Goal: Check status: Check status

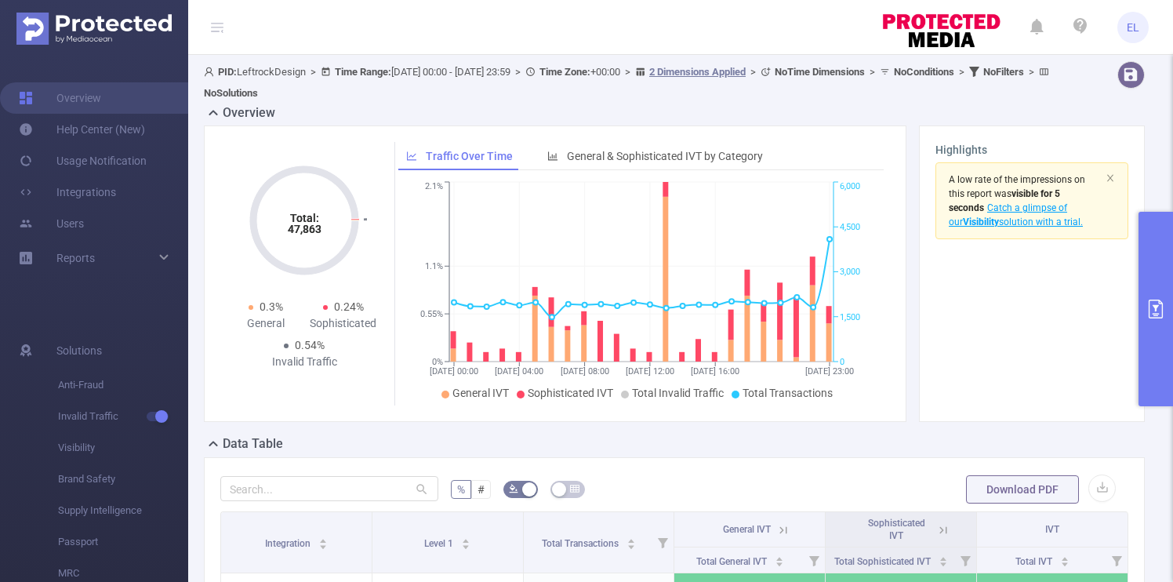
drag, startPoint x: 0, startPoint y: 0, endPoint x: 1153, endPoint y: 328, distance: 1198.5
click at [1153, 328] on button "primary" at bounding box center [1156, 309] width 35 height 194
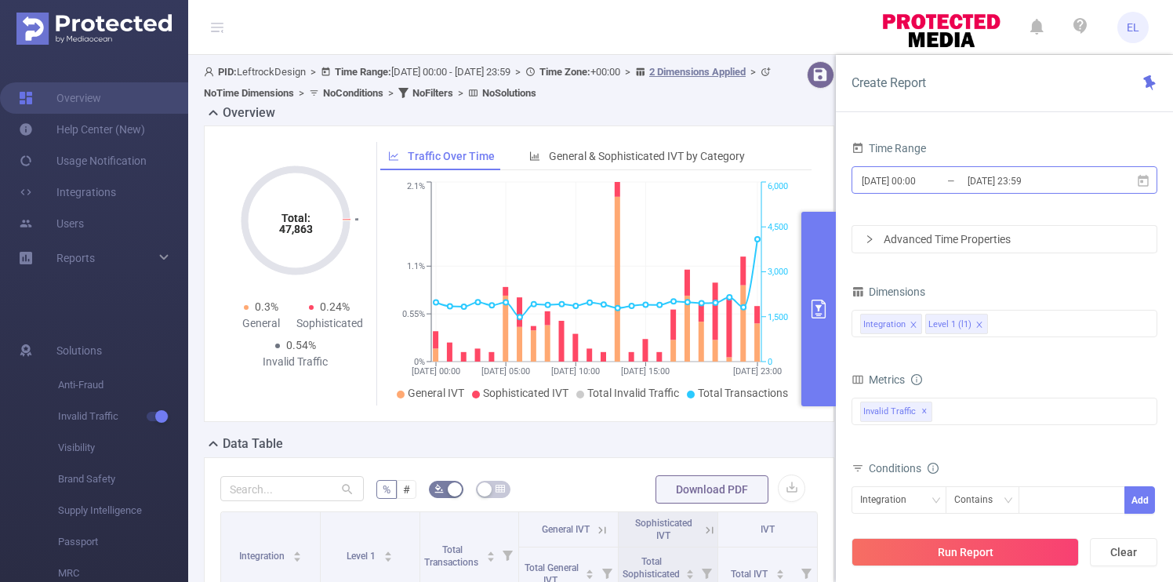
click at [991, 175] on input "[DATE] 23:59" at bounding box center [1029, 180] width 127 height 21
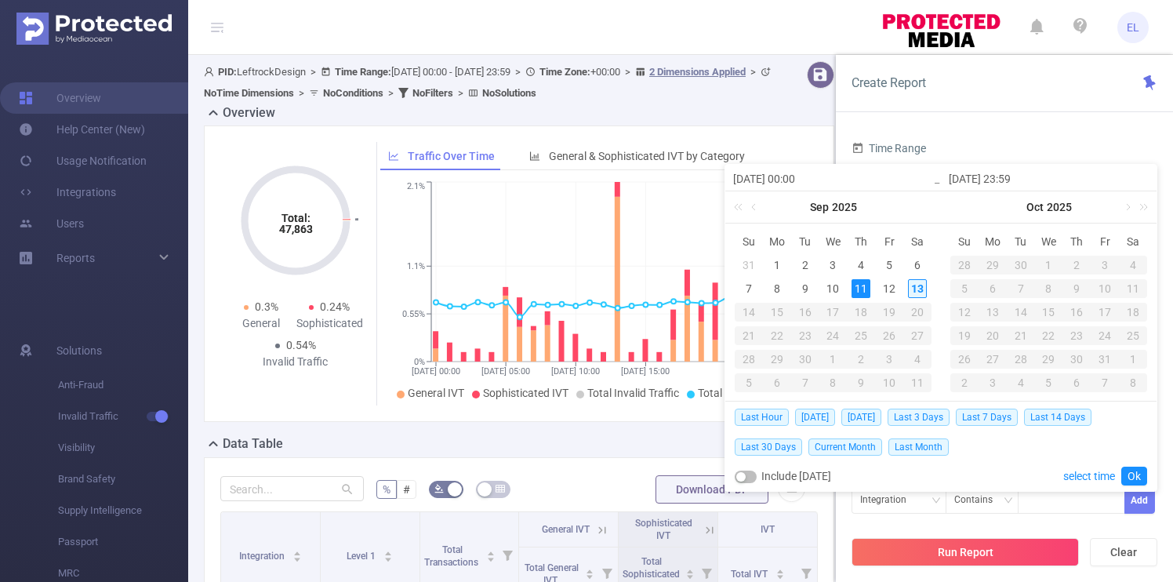
click at [919, 291] on div "13" at bounding box center [917, 288] width 19 height 19
type input "[DATE] 00:00"
type input "[DATE] 20:00"
type input "[DATE] 00:00"
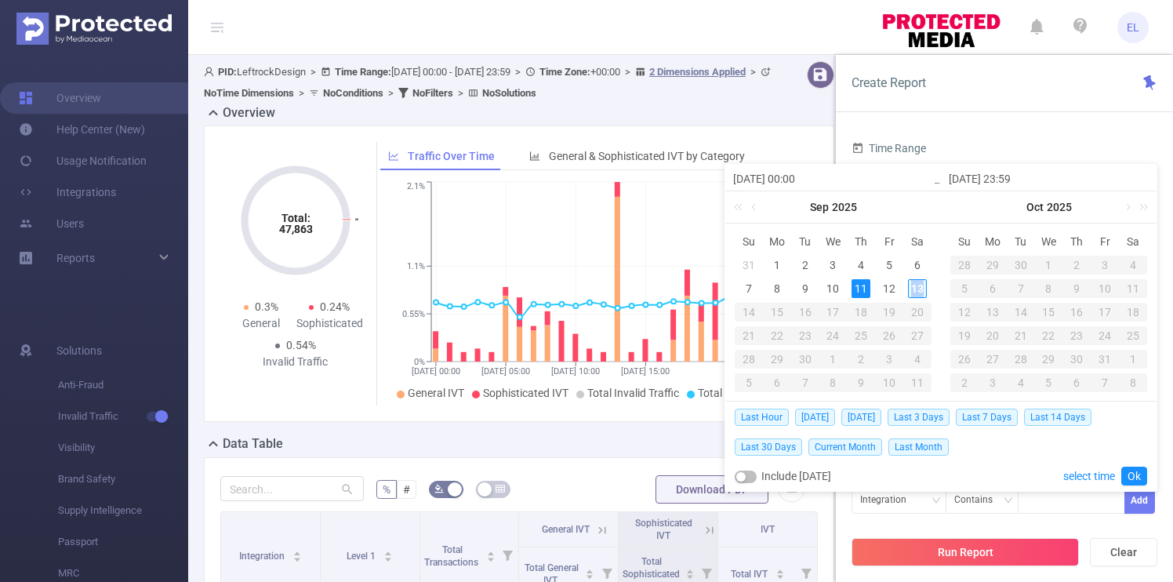
type input "[DATE] 20:00"
click at [950, 548] on button "Run Report" at bounding box center [965, 552] width 227 height 28
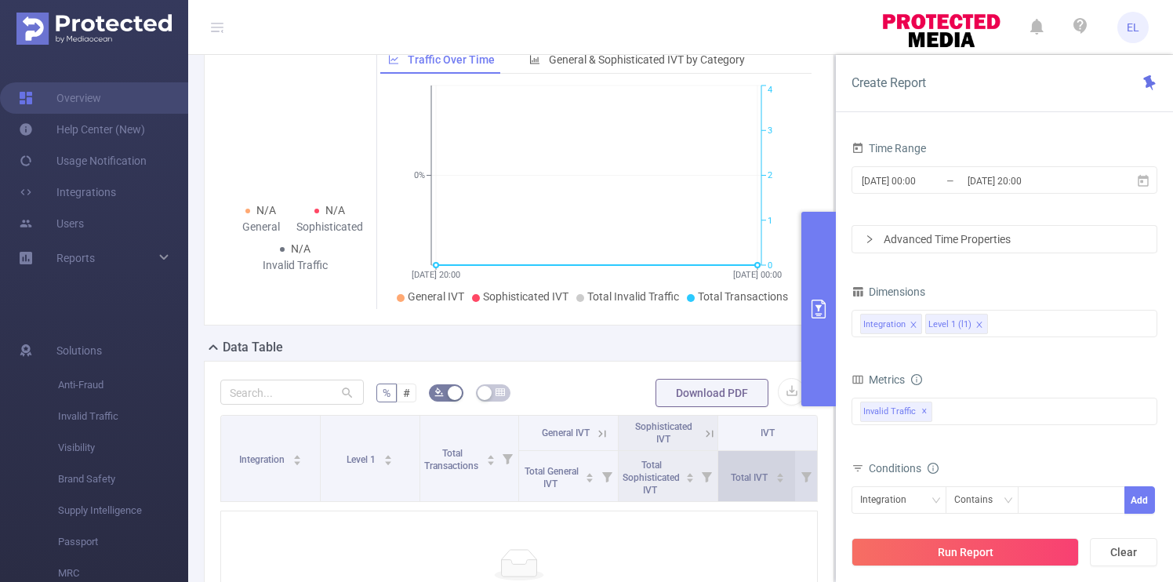
scroll to position [18, 0]
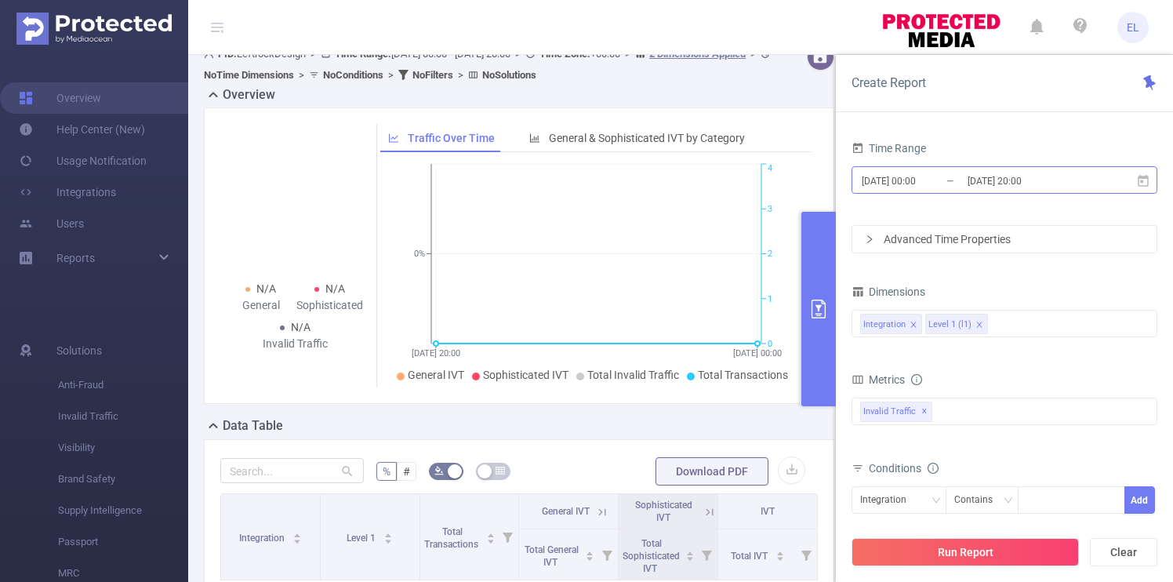
click at [935, 180] on input "[DATE] 00:00" at bounding box center [923, 180] width 127 height 21
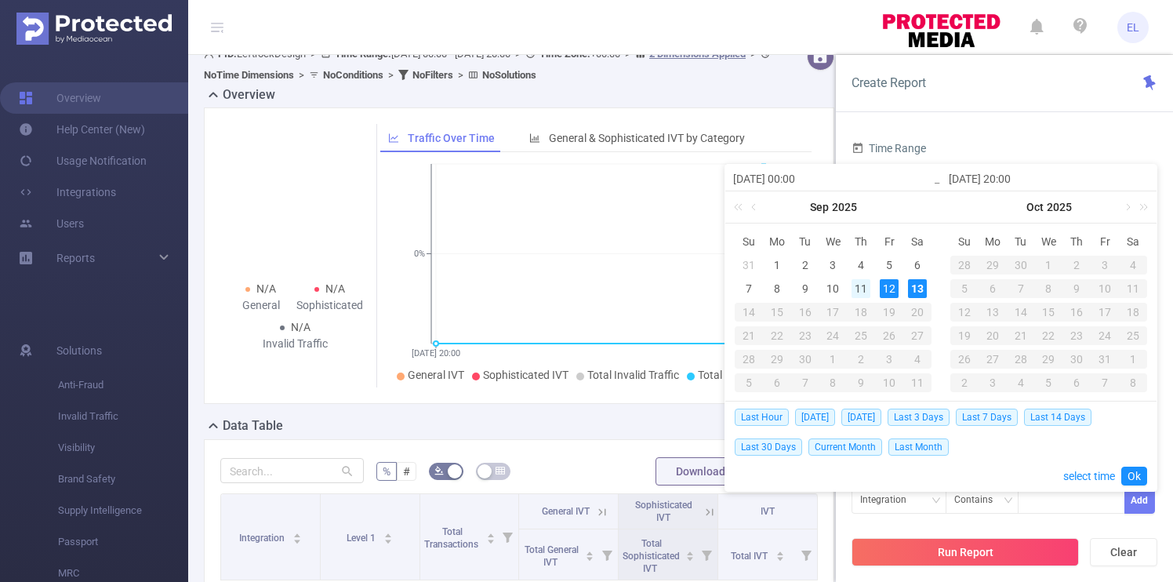
click at [863, 284] on div "11" at bounding box center [861, 288] width 19 height 19
click at [892, 286] on div "12" at bounding box center [889, 288] width 19 height 19
type input "[DATE] 00:00"
click at [918, 290] on div "13" at bounding box center [917, 288] width 19 height 19
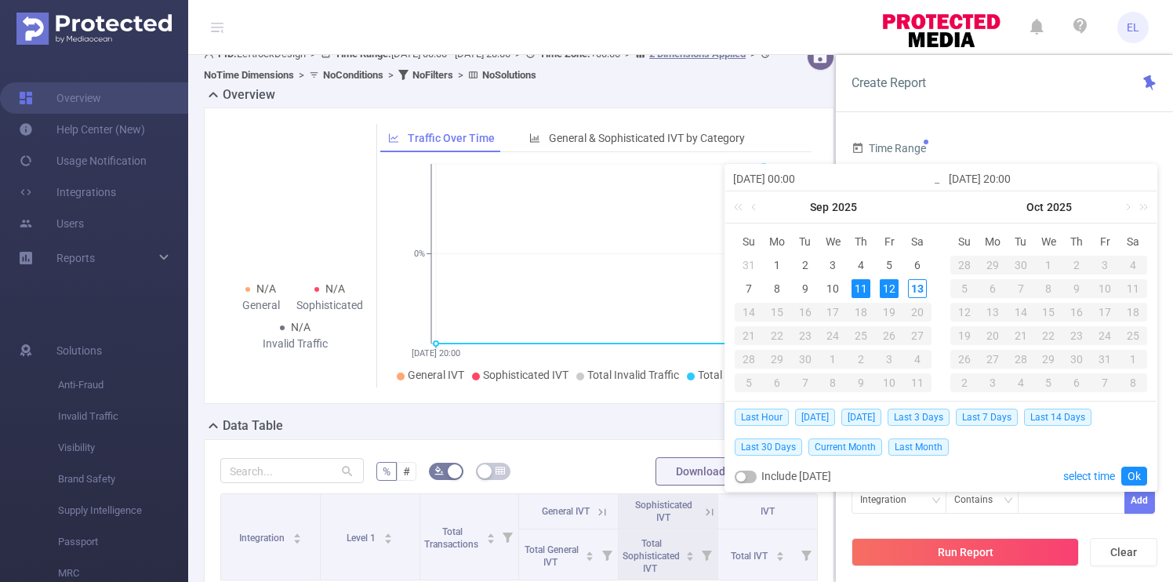
click at [862, 287] on div "11" at bounding box center [861, 288] width 19 height 19
click at [1143, 477] on link "Ok" at bounding box center [1134, 476] width 26 height 19
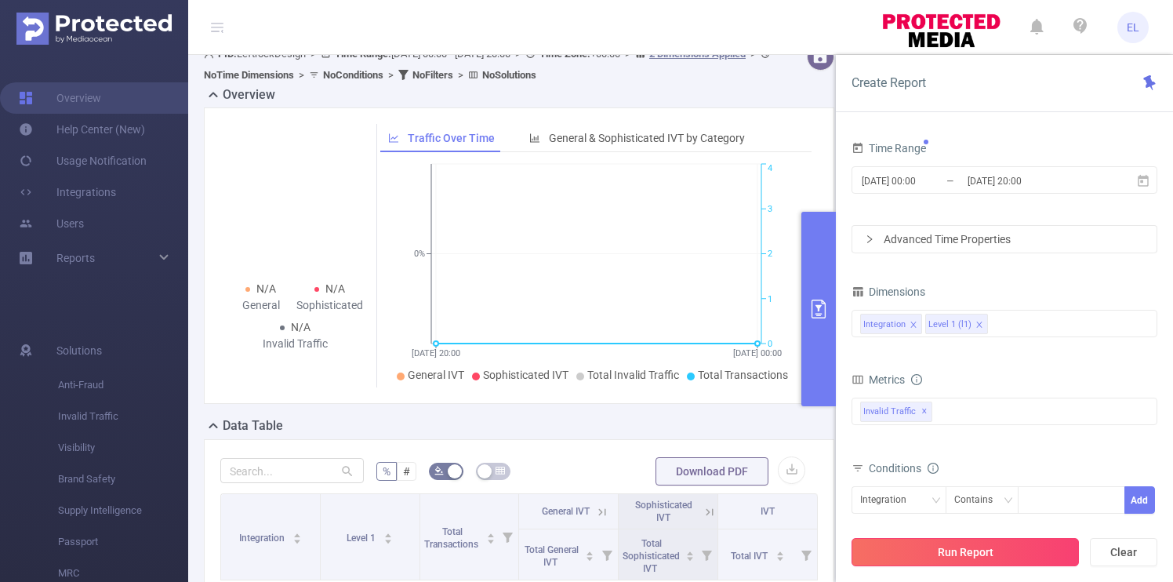
click at [943, 544] on button "Run Report" at bounding box center [965, 552] width 227 height 28
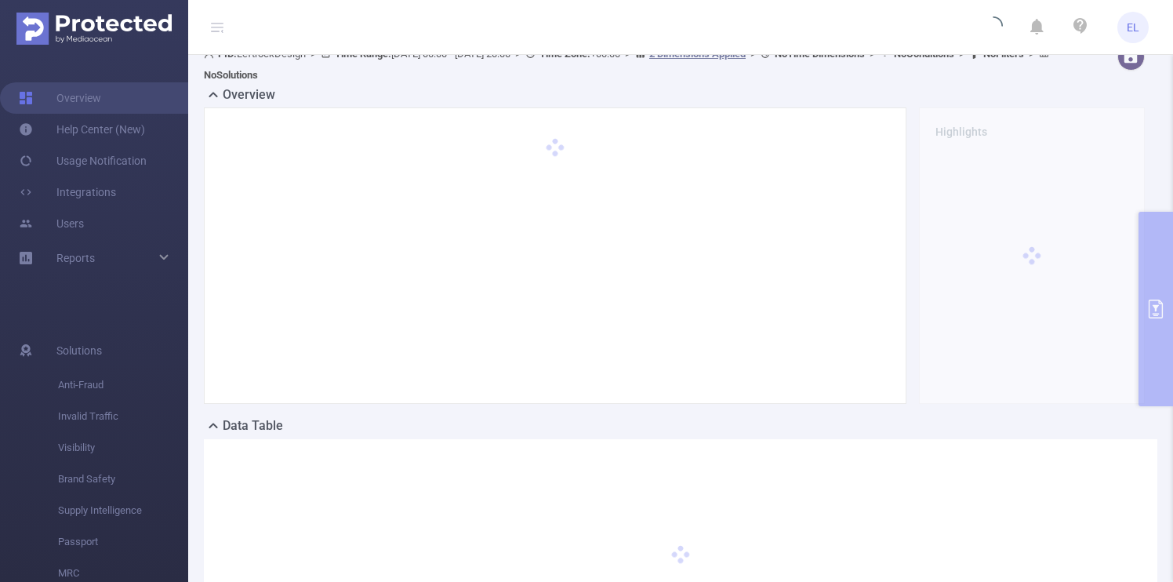
scroll to position [0, 0]
